Goal: Information Seeking & Learning: Find specific fact

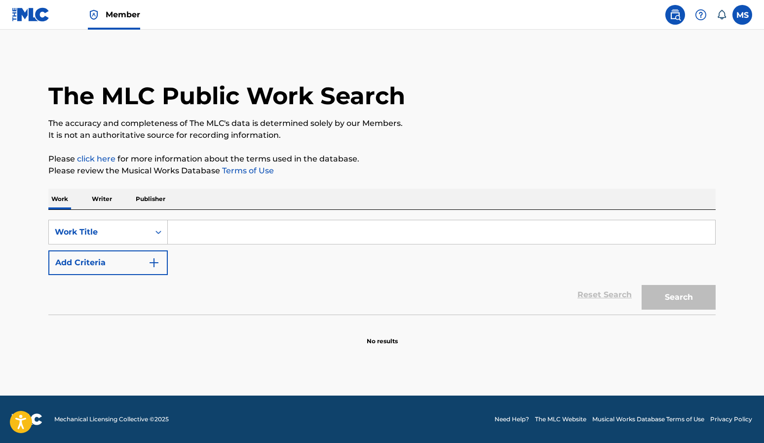
click at [211, 236] on input "Search Form" at bounding box center [441, 232] width 547 height 24
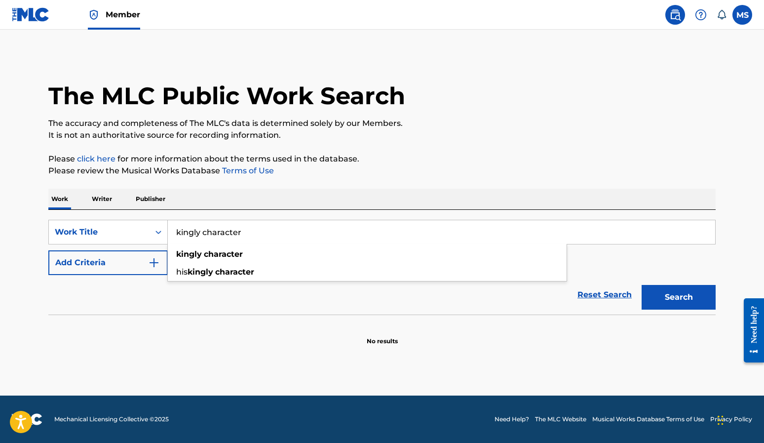
type input "kingly character"
click at [642, 285] on button "Search" at bounding box center [679, 297] width 74 height 25
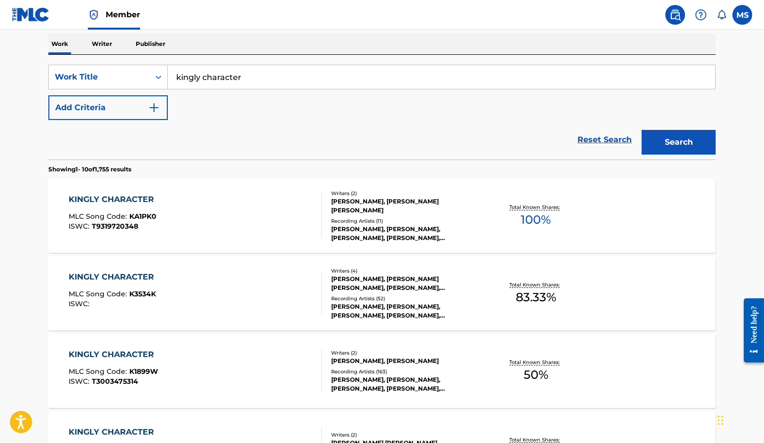
scroll to position [157, 0]
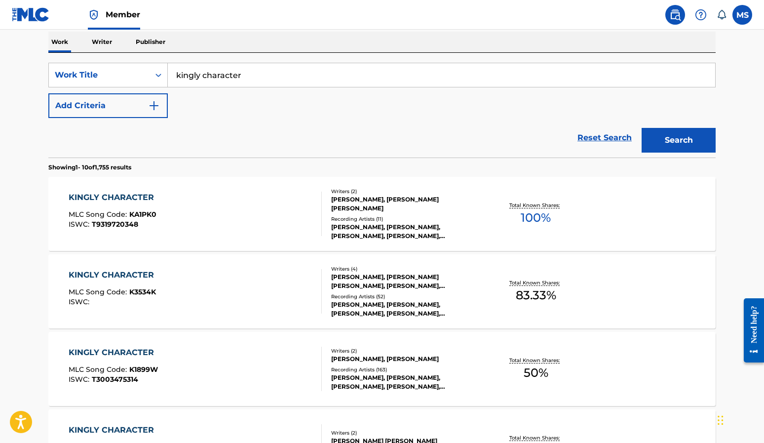
click at [120, 274] on div "KINGLY CHARACTER" at bounding box center [114, 275] width 90 height 12
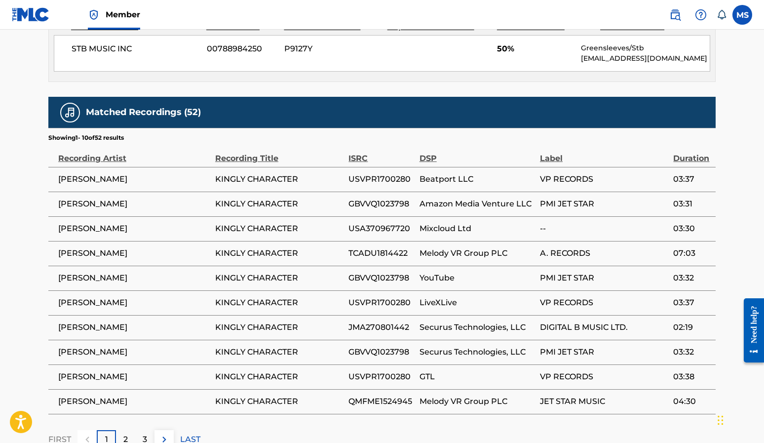
scroll to position [712, 0]
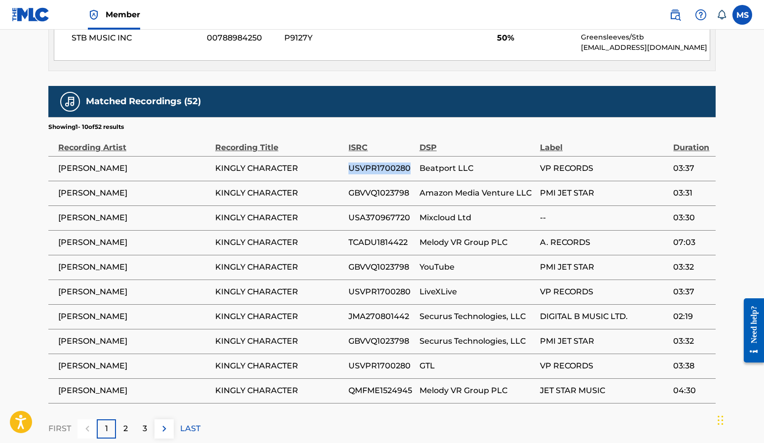
drag, startPoint x: 411, startPoint y: 166, endPoint x: 349, endPoint y: 166, distance: 61.7
click at [349, 166] on span "USVPR1700280" at bounding box center [381, 168] width 66 height 12
copy span "USVPR1700280"
drag, startPoint x: 410, startPoint y: 194, endPoint x: 356, endPoint y: 195, distance: 53.3
click at [348, 194] on span "GBVVQ1023798" at bounding box center [381, 193] width 66 height 12
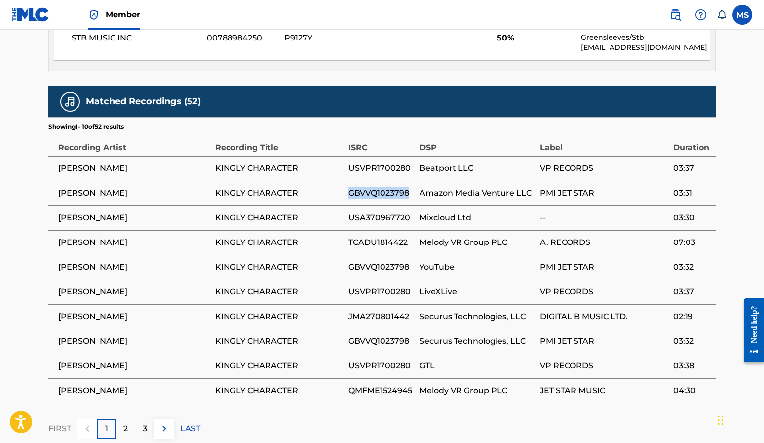
copy span "GBVVQ1023798"
drag, startPoint x: 409, startPoint y: 219, endPoint x: 345, endPoint y: 216, distance: 63.7
click at [345, 216] on tr "[PERSON_NAME] KINGLY CHARACTER USA370967720 Mixcloud Ltd -- 03:30" at bounding box center [381, 217] width 667 height 25
copy tr "USA370967720"
drag, startPoint x: 404, startPoint y: 240, endPoint x: 347, endPoint y: 239, distance: 56.3
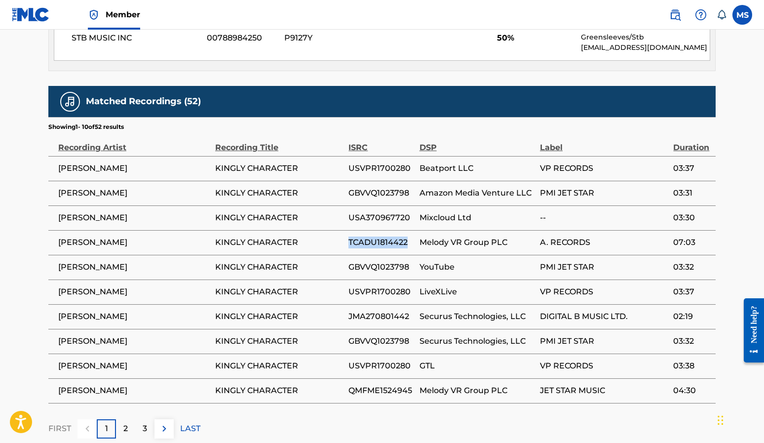
click at [348, 240] on span "TCADU1814422" at bounding box center [381, 242] width 66 height 12
copy span "TCADU1814422"
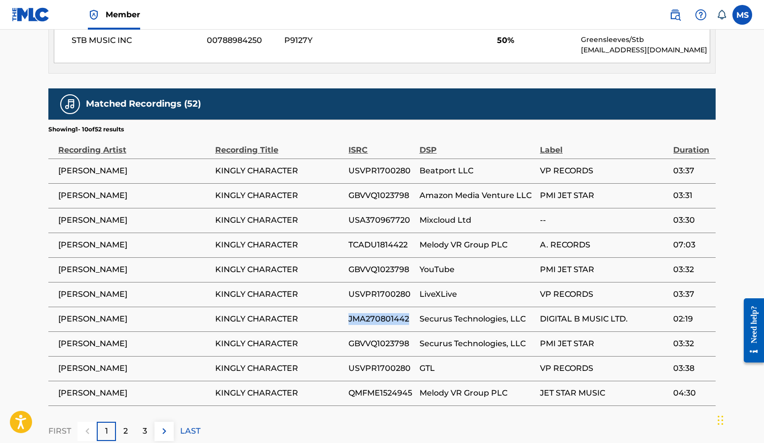
drag, startPoint x: 402, startPoint y: 315, endPoint x: 347, endPoint y: 313, distance: 54.8
click at [347, 313] on tr "[PERSON_NAME] KINGLY CHARACTER JMA270801442 Securus Technologies, LLC DIGITAL B…" at bounding box center [381, 319] width 667 height 25
copy tr "JMA270801442"
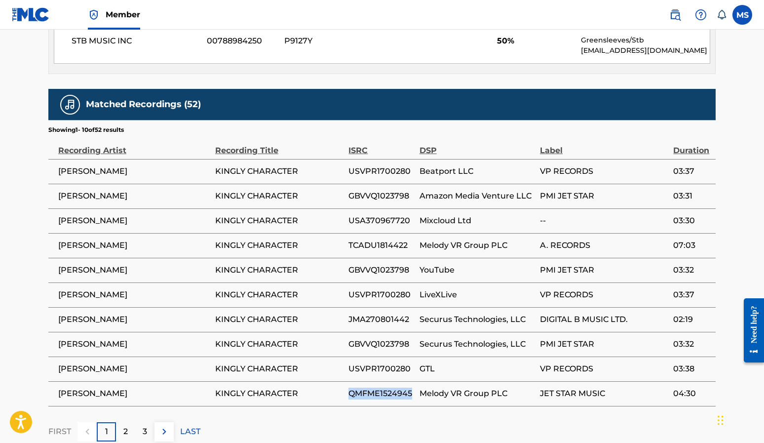
drag, startPoint x: 414, startPoint y: 392, endPoint x: 344, endPoint y: 387, distance: 70.2
click at [344, 387] on tr "[PERSON_NAME] KINGLY CHARACTER QMFME1524945 Melody VR Group PLC JET STAR MUSIC …" at bounding box center [381, 393] width 667 height 25
copy tr "QMFME1524945"
click at [165, 428] on img at bounding box center [164, 431] width 12 height 12
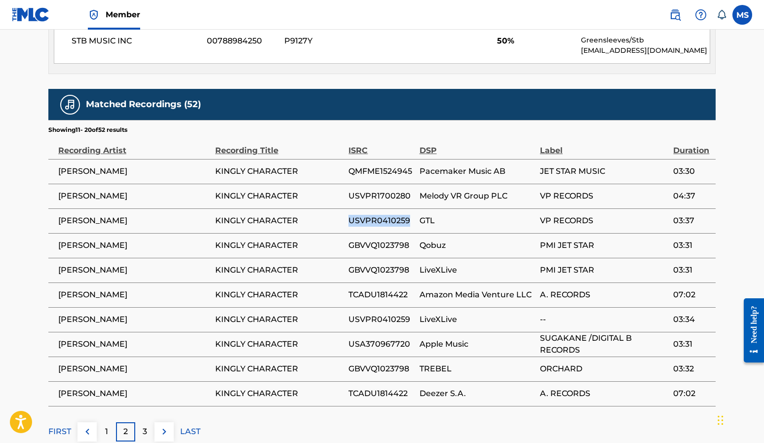
drag, startPoint x: 411, startPoint y: 220, endPoint x: 341, endPoint y: 218, distance: 70.1
click at [341, 218] on tr "[PERSON_NAME] KINGLY CHARACTER USVPR0410259 GTL VP RECORDS 03:37" at bounding box center [381, 220] width 667 height 25
copy tr "USVPR0410259"
drag, startPoint x: 410, startPoint y: 294, endPoint x: 349, endPoint y: 292, distance: 60.3
click at [349, 292] on span "TCADU1814422" at bounding box center [381, 295] width 66 height 12
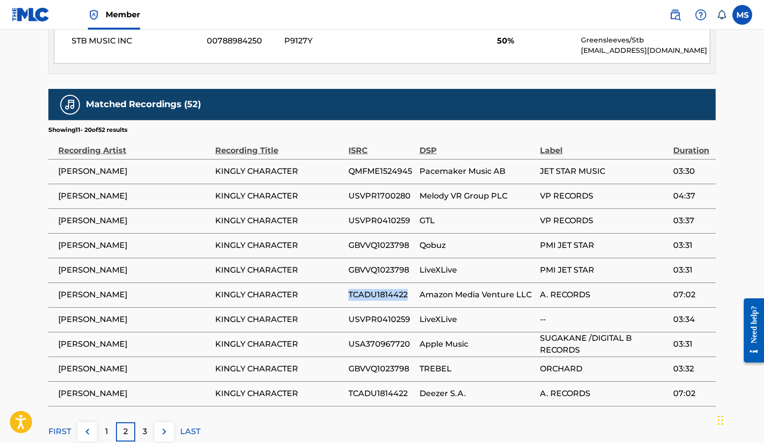
copy span "TCADU1814422"
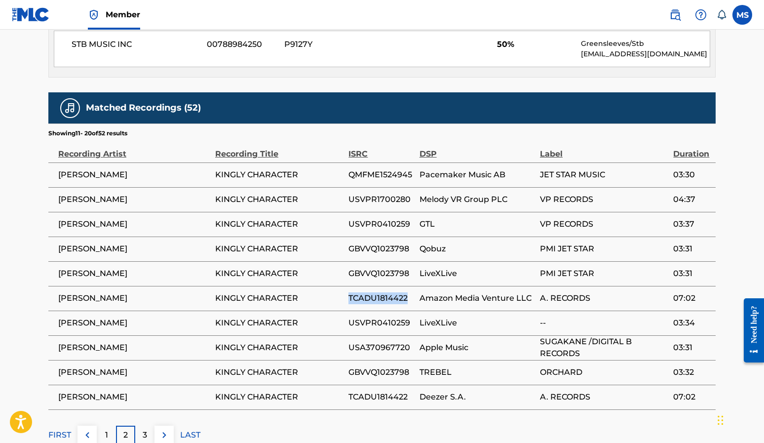
click at [160, 431] on img at bounding box center [164, 435] width 12 height 12
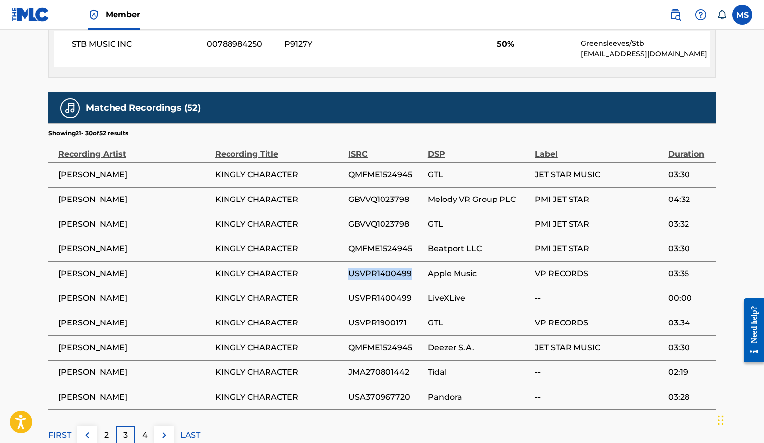
drag, startPoint x: 415, startPoint y: 270, endPoint x: 345, endPoint y: 270, distance: 69.6
click at [345, 270] on tr "[PERSON_NAME] KINGLY CHARACTER USVPR1400499 Apple Music VP RECORDS 03:35" at bounding box center [381, 273] width 667 height 25
copy tr "USVPR1400499"
drag, startPoint x: 405, startPoint y: 321, endPoint x: 350, endPoint y: 323, distance: 54.3
click at [350, 323] on span "USVPR1900171" at bounding box center [385, 323] width 74 height 12
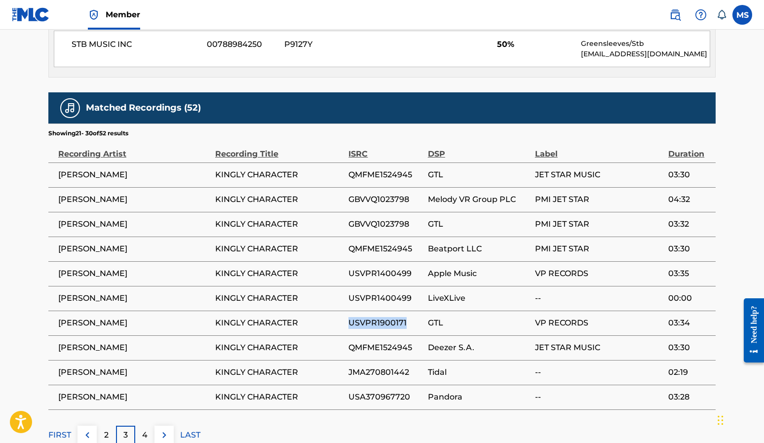
copy span "USVPR1900171"
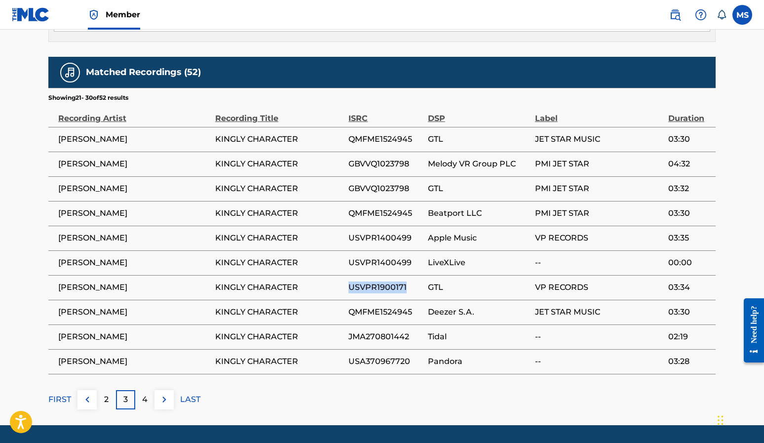
scroll to position [771, 0]
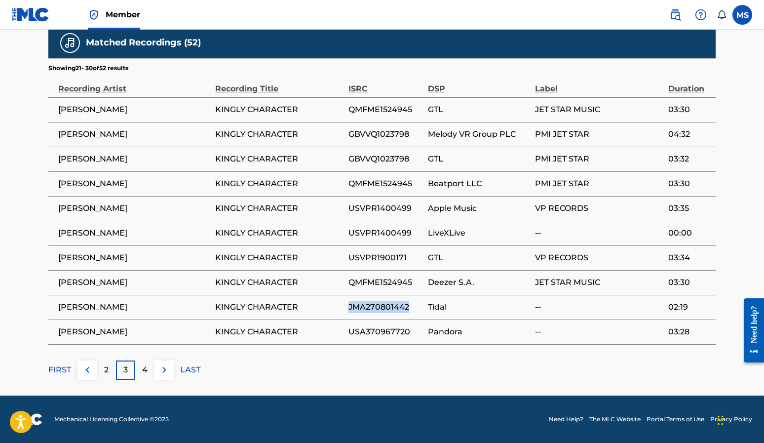
drag, startPoint x: 417, startPoint y: 309, endPoint x: 348, endPoint y: 310, distance: 68.1
click at [348, 310] on span "JMA270801442" at bounding box center [385, 307] width 74 height 12
click at [164, 373] on img at bounding box center [164, 370] width 12 height 12
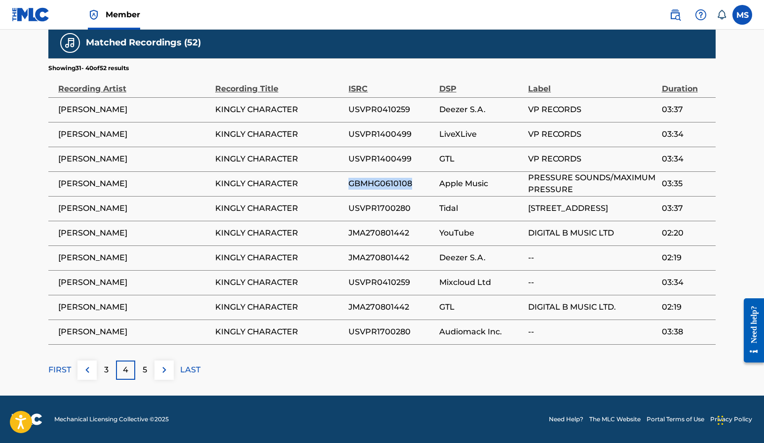
drag, startPoint x: 413, startPoint y: 184, endPoint x: 347, endPoint y: 186, distance: 66.2
click at [348, 185] on span "GBMHG0610108" at bounding box center [390, 184] width 85 height 12
drag, startPoint x: 756, startPoint y: 162, endPoint x: 717, endPoint y: 164, distance: 39.0
click at [162, 367] on img at bounding box center [164, 370] width 12 height 12
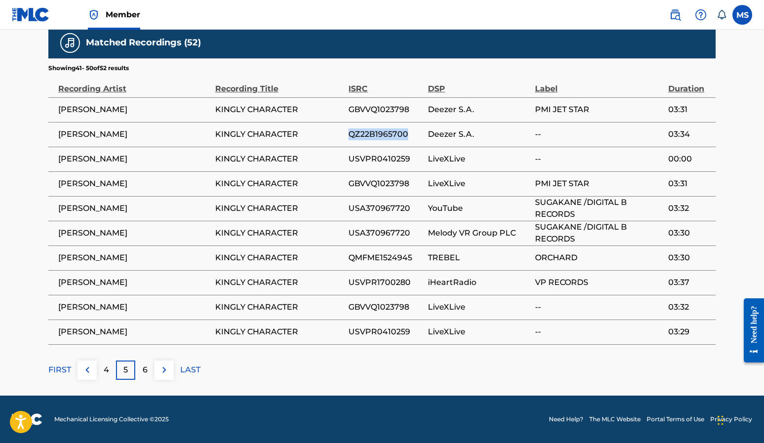
drag, startPoint x: 392, startPoint y: 133, endPoint x: 345, endPoint y: 135, distance: 46.9
click at [345, 135] on tr "[PERSON_NAME] KINGLY CHARACTER QZ22B1965700 [PERSON_NAME] S.A. -- 03:34" at bounding box center [381, 134] width 667 height 25
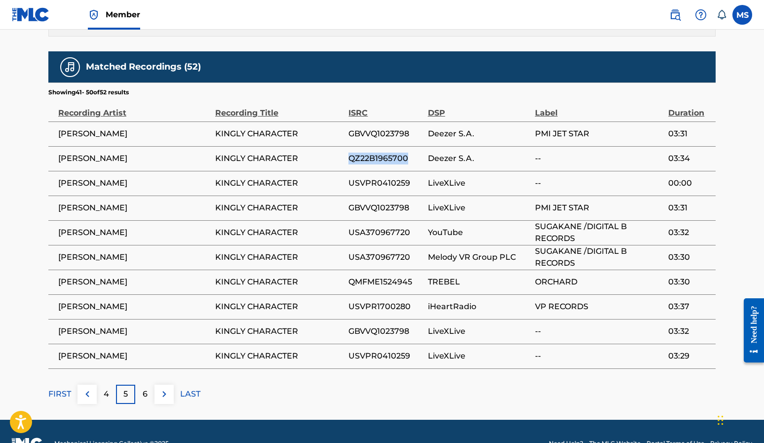
scroll to position [740, 0]
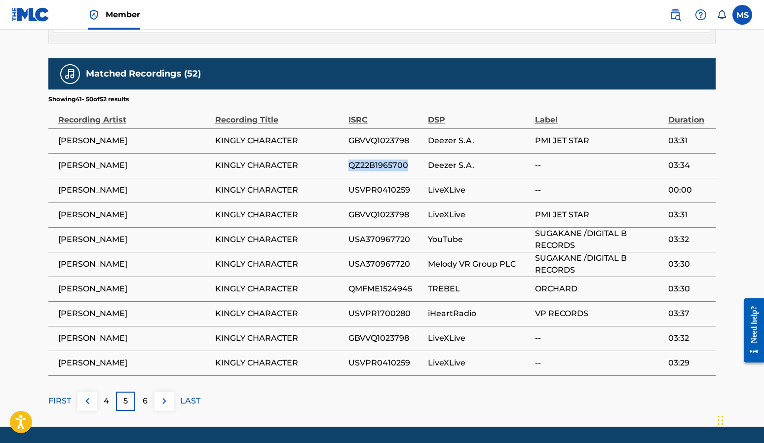
click at [160, 398] on img at bounding box center [164, 401] width 12 height 12
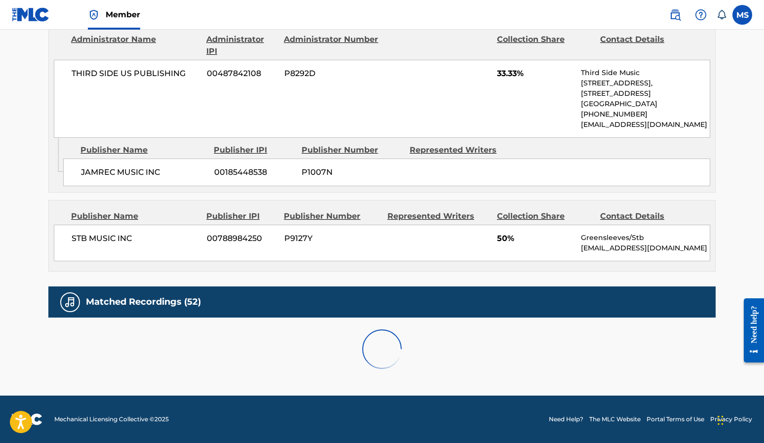
scroll to position [574, 0]
